Goal: Information Seeking & Learning: Learn about a topic

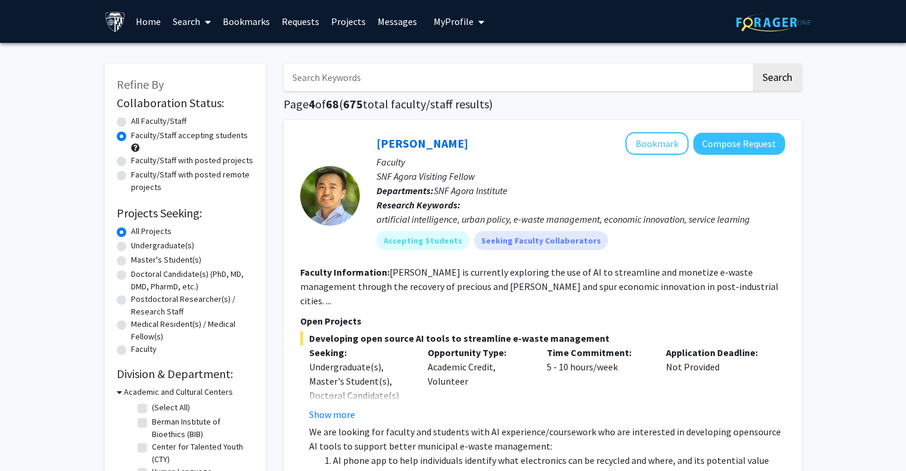
scroll to position [1237, 0]
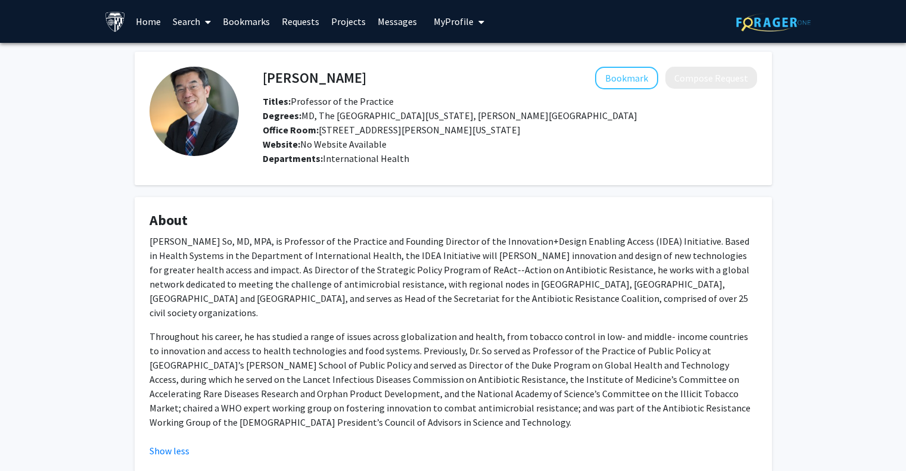
scroll to position [200, 0]
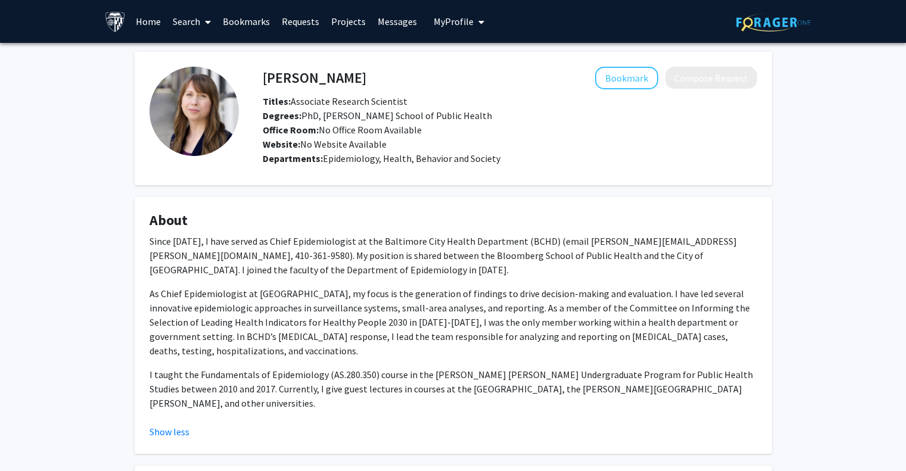
scroll to position [115, 0]
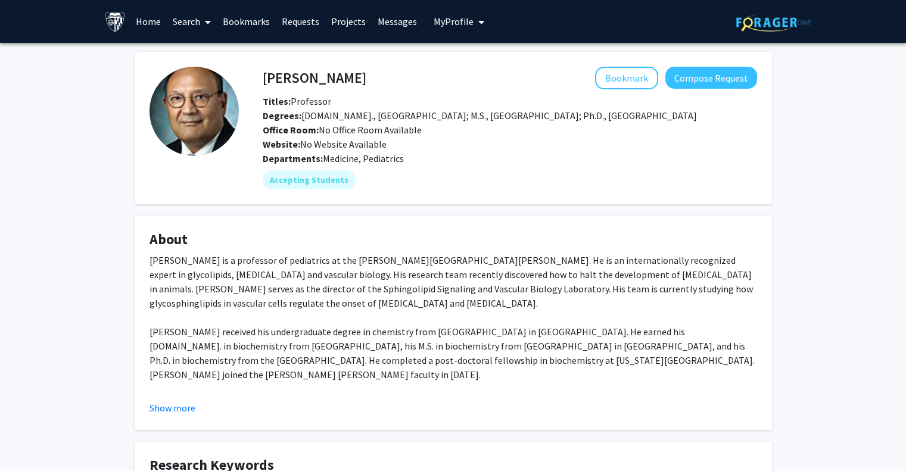
scroll to position [210, 0]
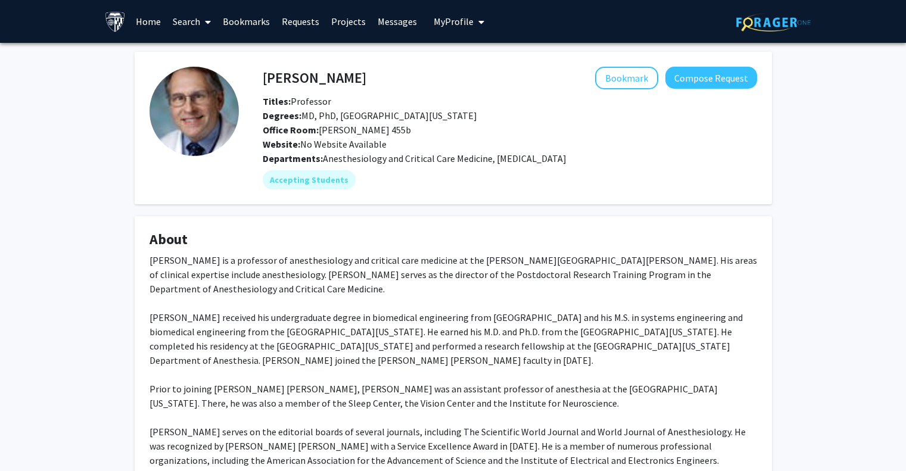
scroll to position [12, 0]
